Goal: Task Accomplishment & Management: Complete application form

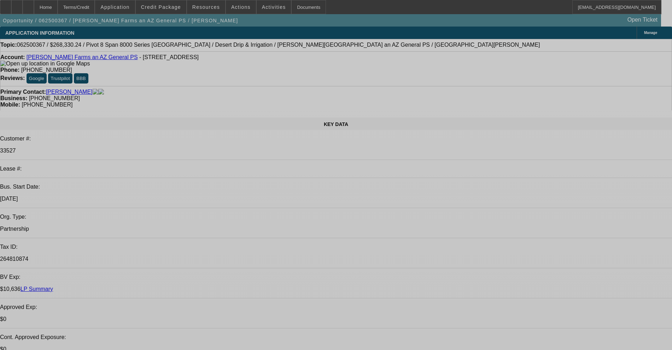
select select "0"
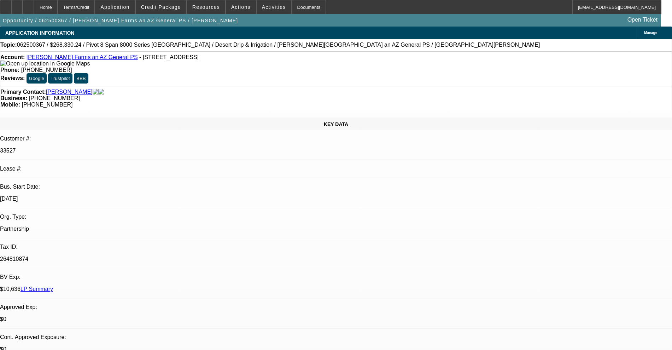
select select "0.1"
select select "4"
select select "0"
select select "0.1"
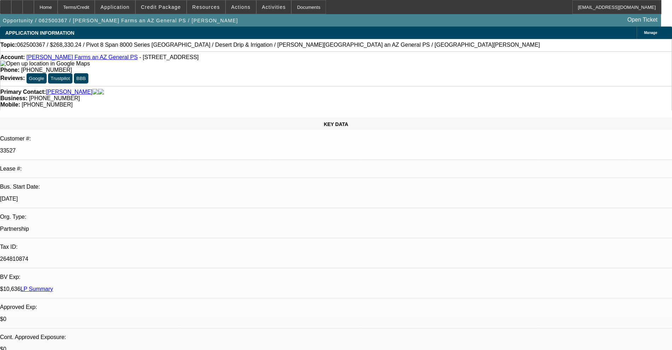
select select "4"
select select "0"
select select "0.1"
select select "4"
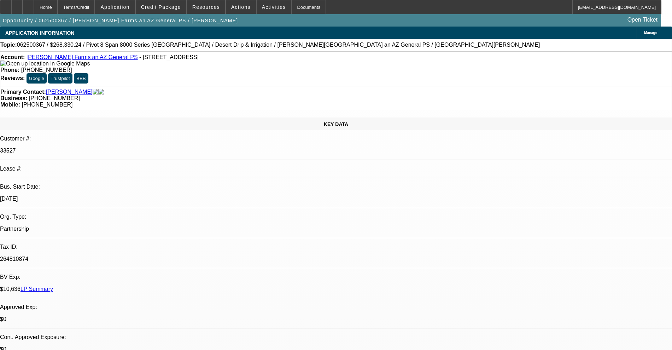
select select "0"
select select "0.1"
select select "4"
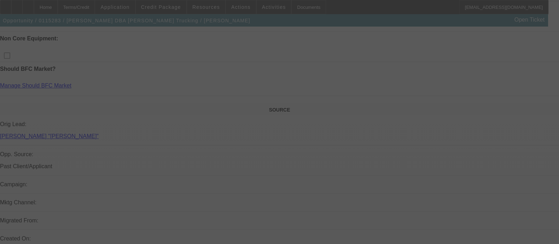
scroll to position [353, 0]
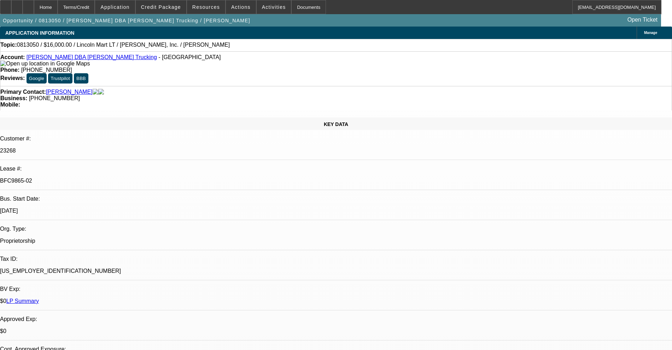
select select "0"
select select "2"
select select "0.1"
select select "4"
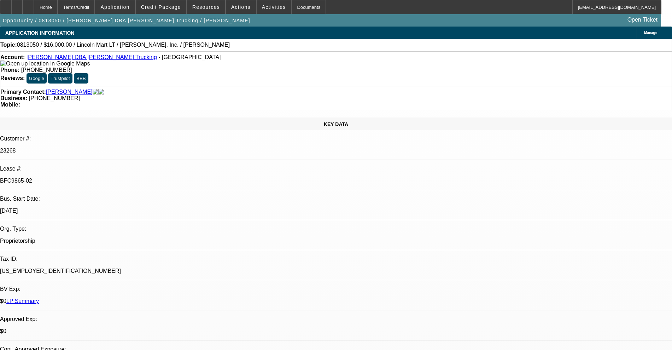
select select "0"
select select "2"
select select "0.1"
select select "4"
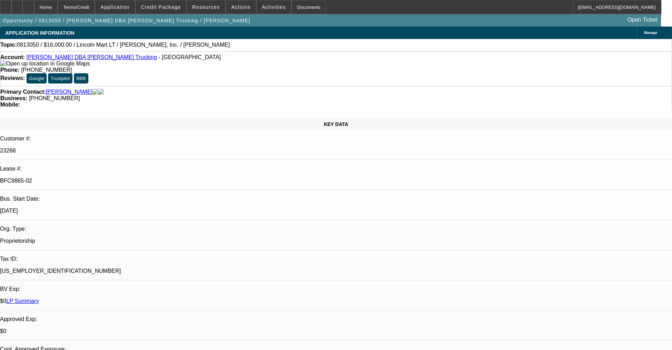
select select "0"
select select "2"
select select "0.1"
select select "4"
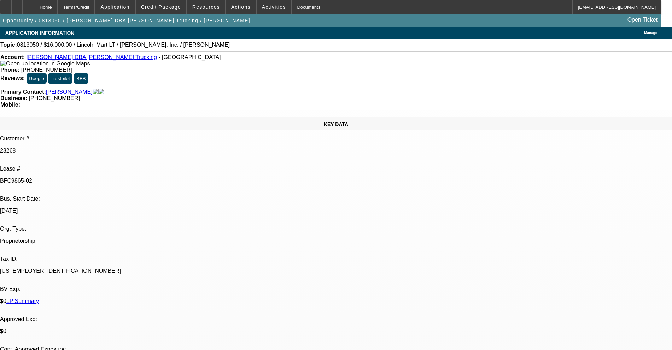
select select "0"
select select "2"
select select "0.1"
select select "4"
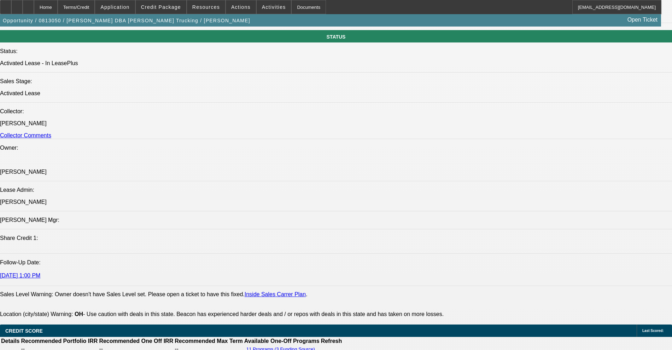
scroll to position [752, 0]
